Goal: Task Accomplishment & Management: Use online tool/utility

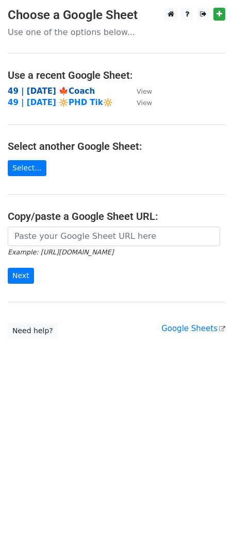
click at [64, 90] on strong "49 | [DATE] 🍁Coach" at bounding box center [51, 91] width 87 height 9
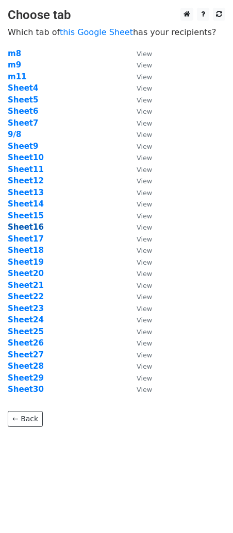
click at [33, 229] on strong "Sheet16" at bounding box center [26, 227] width 36 height 9
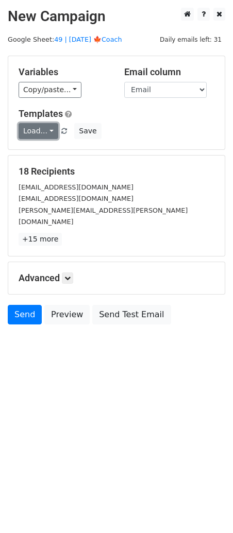
click at [41, 127] on link "Load..." at bounding box center [39, 131] width 40 height 16
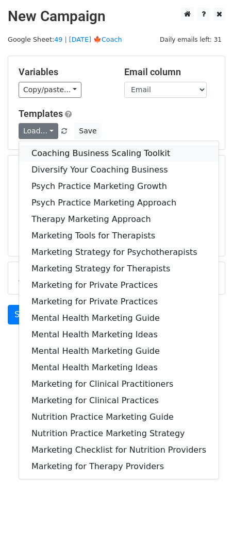
click at [63, 153] on link "Coaching Business Scaling Toolkit" at bounding box center [118, 153] width 199 height 16
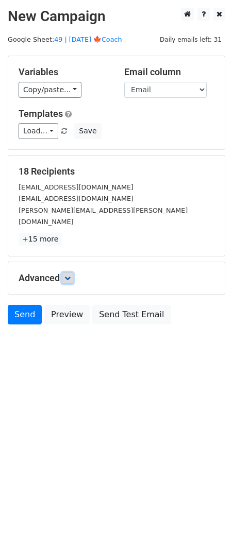
click at [71, 275] on icon at bounding box center [67, 278] width 6 height 6
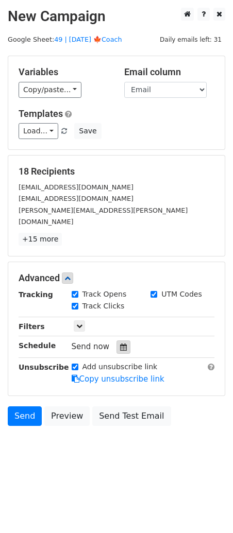
click at [121, 344] on icon at bounding box center [123, 347] width 7 height 7
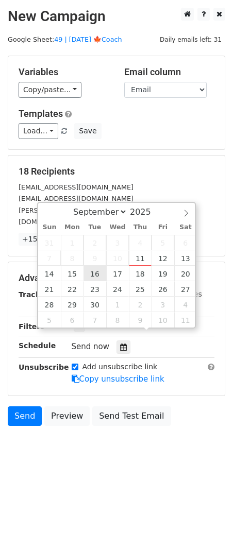
type input "2025-09-16 12:00"
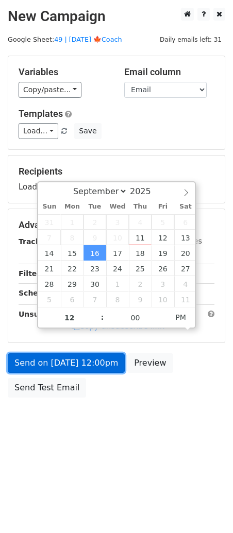
click at [79, 353] on link "Send on Sep 16 at 12:00pm" at bounding box center [66, 363] width 117 height 20
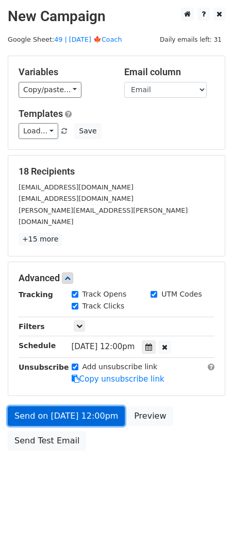
click at [31, 407] on link "Send on Sep 16 at 12:00pm" at bounding box center [66, 417] width 117 height 20
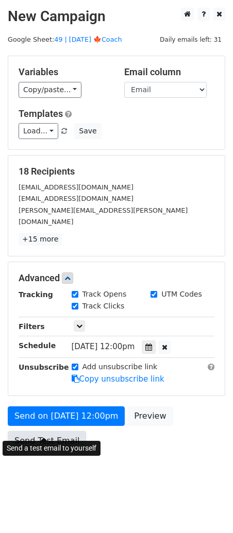
click at [33, 431] on link "Send Test Email" at bounding box center [47, 441] width 78 height 20
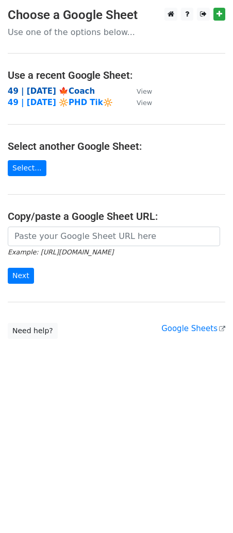
click at [46, 88] on strong "49 | [DATE] 🍁Coach" at bounding box center [51, 91] width 87 height 9
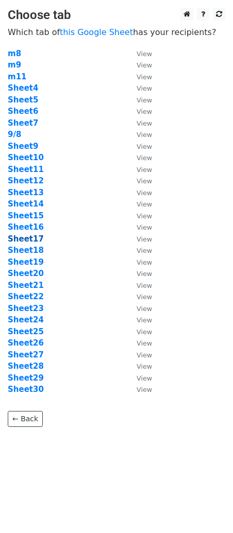
click at [35, 240] on strong "Sheet17" at bounding box center [26, 238] width 36 height 9
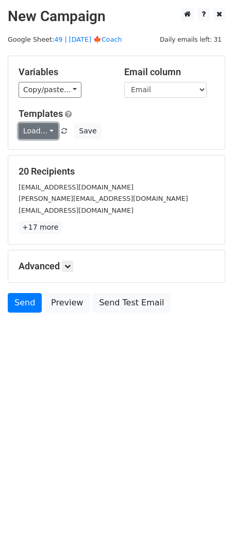
click at [40, 132] on link "Load..." at bounding box center [39, 131] width 40 height 16
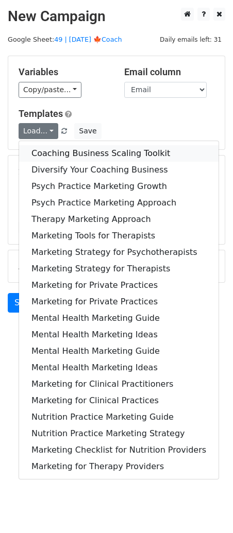
click at [53, 146] on link "Coaching Business Scaling Toolkit" at bounding box center [118, 153] width 199 height 16
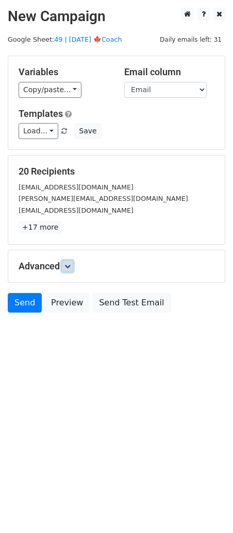
click at [71, 266] on icon at bounding box center [67, 266] width 6 height 6
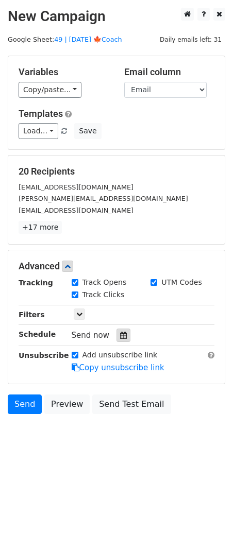
click at [120, 332] on icon at bounding box center [123, 335] width 7 height 7
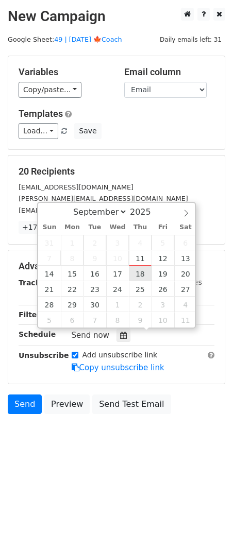
type input "2025-09-18 12:00"
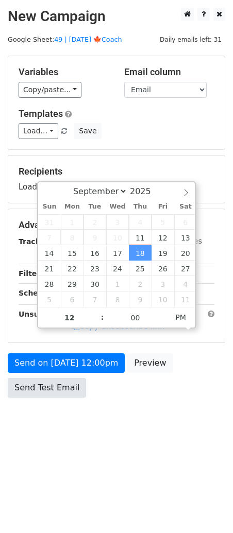
click at [65, 388] on link "Send Test Email" at bounding box center [47, 388] width 78 height 20
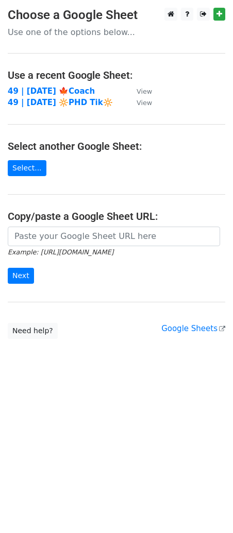
click at [50, 86] on td "49 | [DATE] 🍁Coach" at bounding box center [67, 92] width 119 height 12
click at [43, 89] on strong "49 | [DATE] 🍁Coach" at bounding box center [51, 91] width 87 height 9
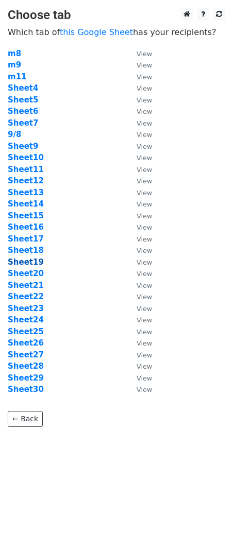
click at [22, 262] on strong "Sheet19" at bounding box center [26, 262] width 36 height 9
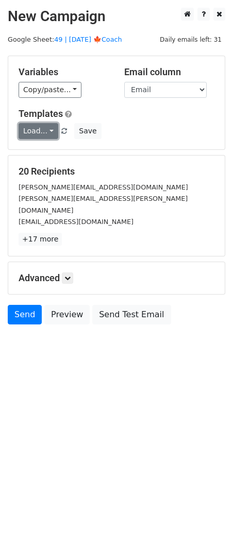
click at [38, 130] on link "Load..." at bounding box center [39, 131] width 40 height 16
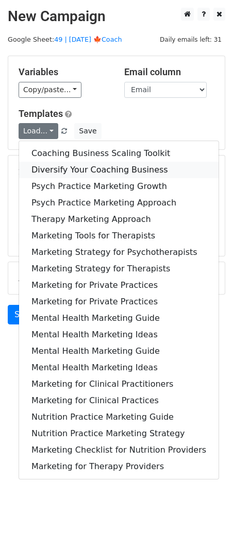
click at [49, 166] on link "Diversify Your Coaching Business" at bounding box center [118, 170] width 199 height 16
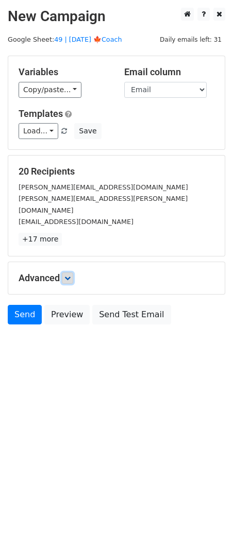
click at [71, 275] on icon at bounding box center [67, 278] width 6 height 6
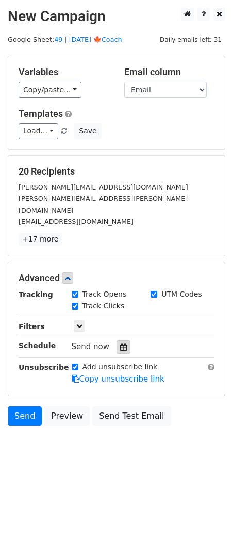
click at [123, 341] on div at bounding box center [123, 347] width 14 height 13
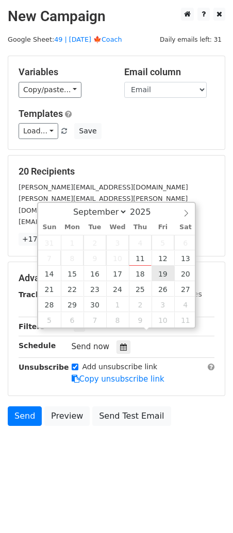
type input "[DATE] 12:00"
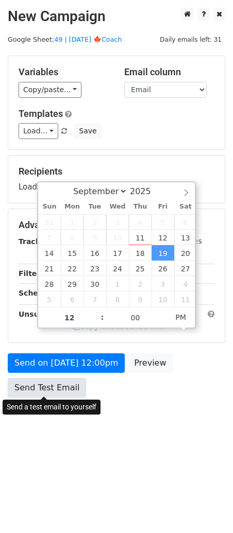
click at [55, 384] on link "Send Test Email" at bounding box center [47, 388] width 78 height 20
